Goal: Task Accomplishment & Management: Manage account settings

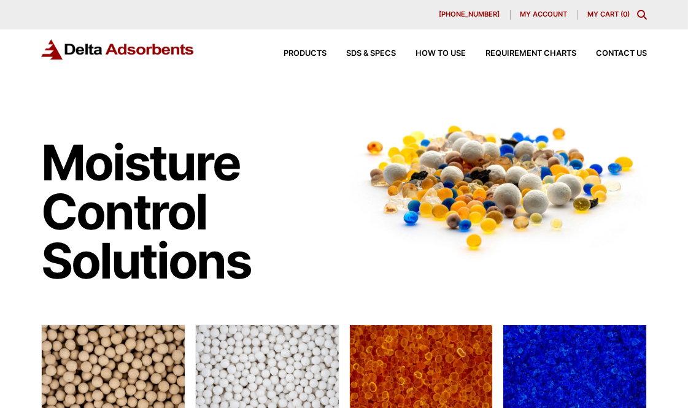
click at [537, 12] on span "My account" at bounding box center [544, 14] width 47 height 7
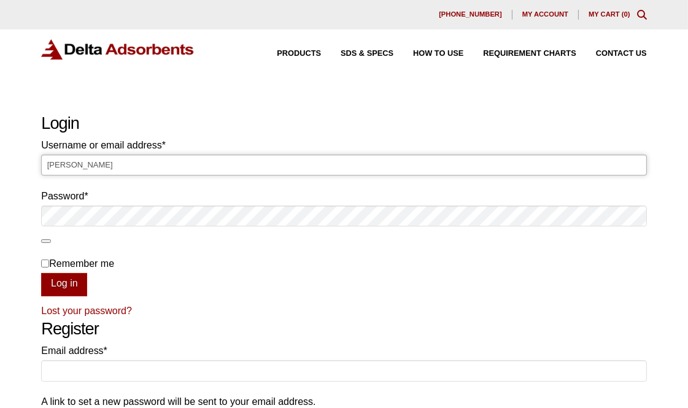
click at [187, 165] on input "[PERSON_NAME]" at bounding box center [344, 165] width 606 height 21
type input "L"
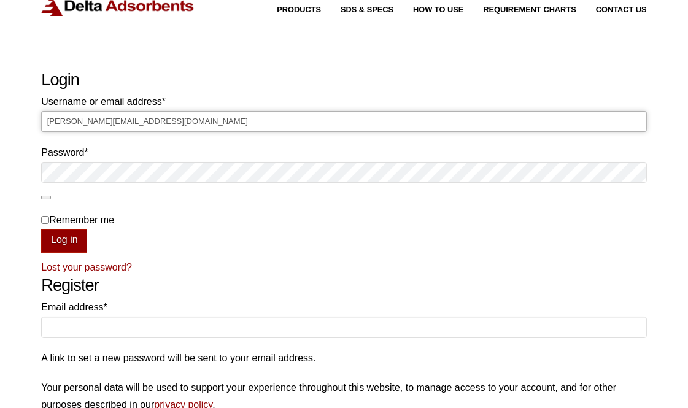
scroll to position [68, 0]
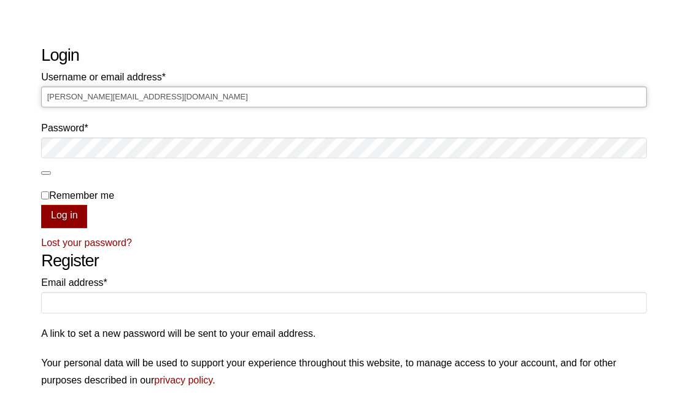
type input "[PERSON_NAME][EMAIL_ADDRESS][DOMAIN_NAME]"
click at [41, 205] on button "Log in" at bounding box center [64, 216] width 46 height 23
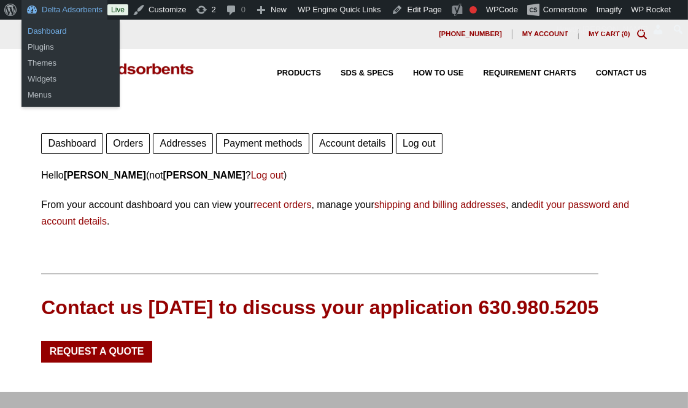
click at [54, 29] on link "Dashboard" at bounding box center [70, 31] width 98 height 16
